Goal: Information Seeking & Learning: Understand process/instructions

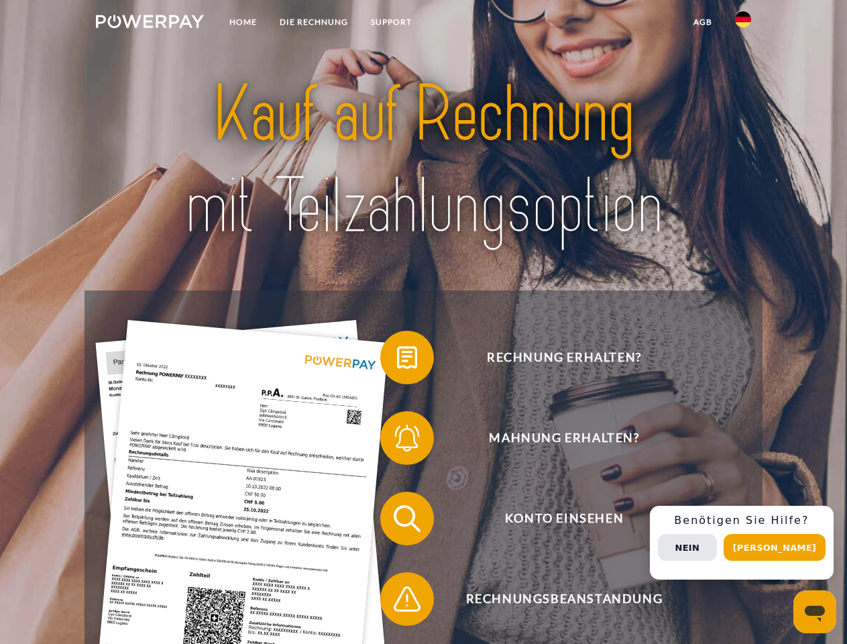
click at [149, 23] on img at bounding box center [150, 21] width 108 height 13
click at [743, 23] on img at bounding box center [743, 19] width 16 height 16
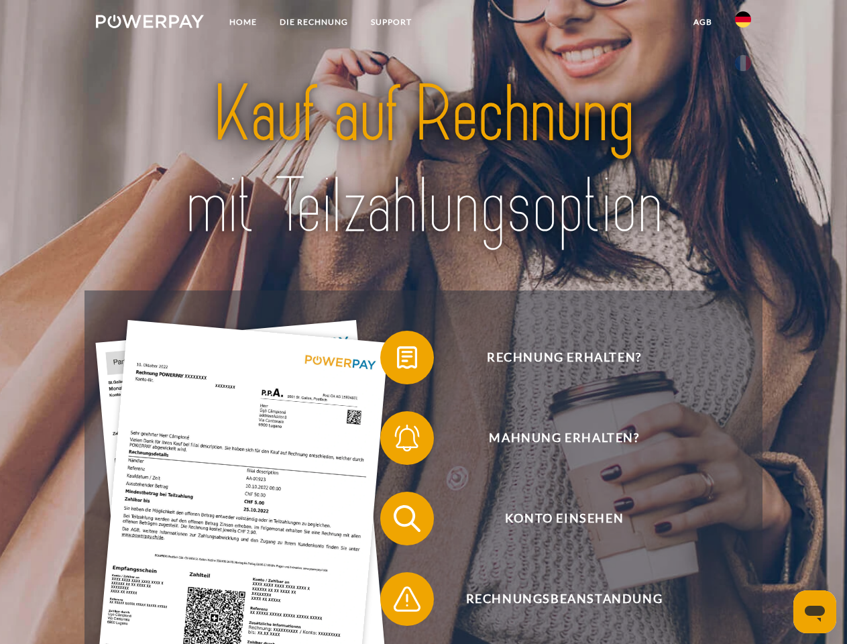
click at [702, 22] on link "agb" at bounding box center [703, 22] width 42 height 24
click at [397, 360] on span at bounding box center [386, 357] width 67 height 67
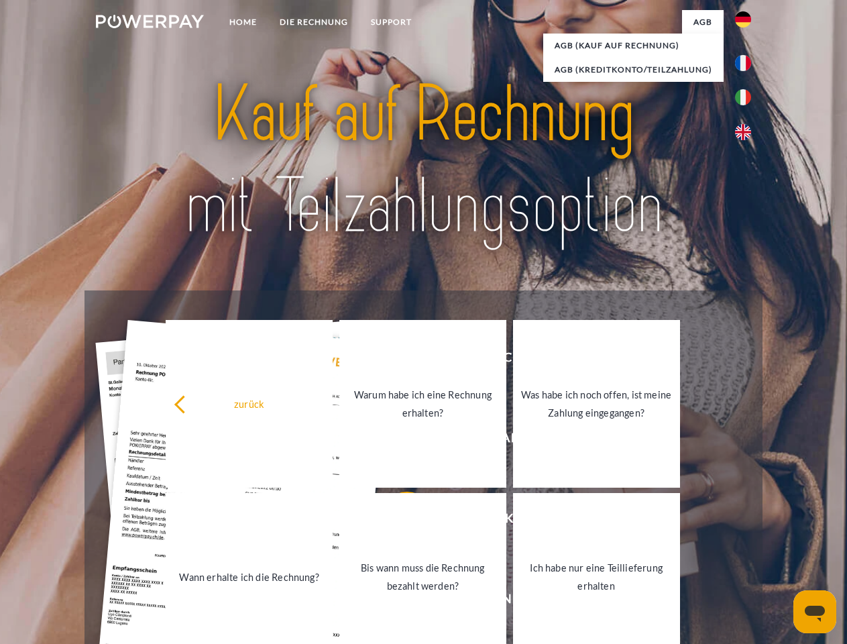
click at [397, 440] on link "Warum habe ich eine Rechnung erhalten?" at bounding box center [422, 404] width 167 height 168
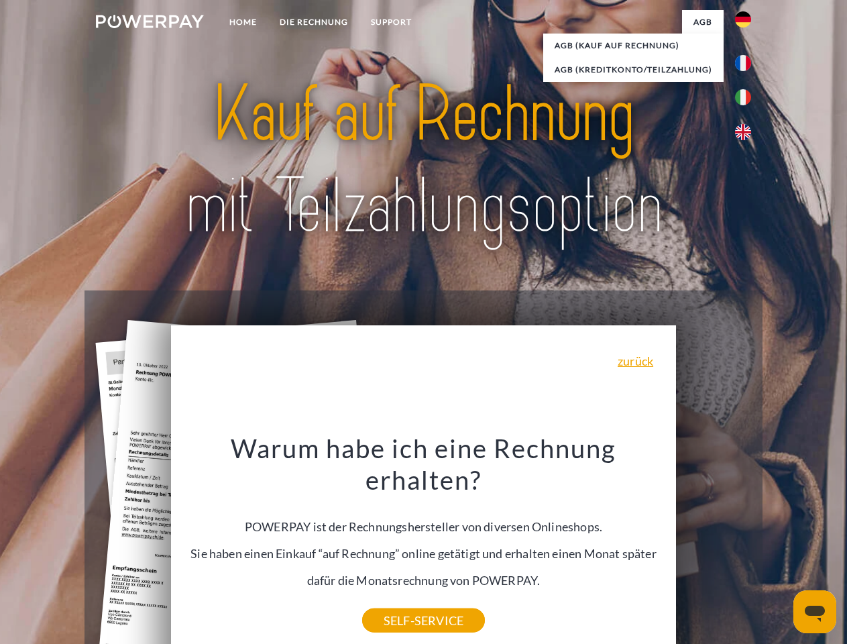
click at [397, 521] on div "Warum habe ich eine Rechnung erhalten? POWERPAY ist der Rechnungshersteller von…" at bounding box center [423, 526] width 489 height 188
click at [397, 601] on div "Warum habe ich eine Rechnung erhalten? POWERPAY ist der Rechnungshersteller von…" at bounding box center [423, 526] width 489 height 188
click at [746, 542] on div "Rechnung erhalten? Mahnung erhalten? Konto einsehen" at bounding box center [422, 558] width 677 height 536
click at [713, 545] on span "Konto einsehen" at bounding box center [564, 518] width 328 height 54
click at [779, 547] on header "Home DIE RECHNUNG SUPPORT" at bounding box center [423, 463] width 847 height 926
